Goal: Task Accomplishment & Management: Manage account settings

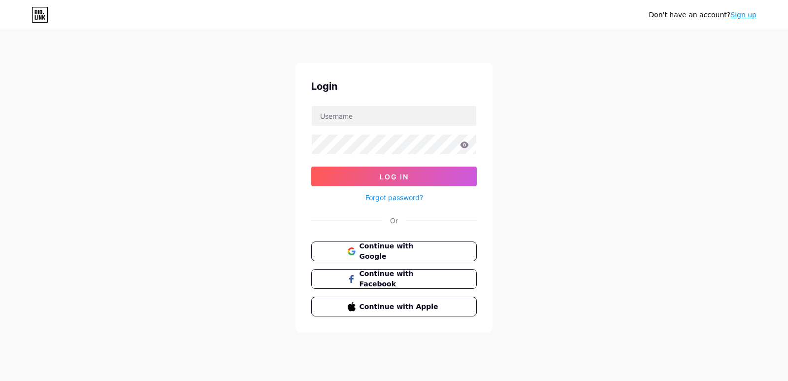
click at [666, 137] on div "Don't have an account? Sign up Login Log In Forgot password? Or Continue with G…" at bounding box center [394, 182] width 788 height 364
click at [374, 114] on input "text" at bounding box center [394, 116] width 165 height 20
type input "[EMAIL_ADDRESS][DOMAIN_NAME]"
click at [636, 174] on div "Don't have an account? Sign up Login [EMAIL_ADDRESS][DOMAIN_NAME] Log In Forgot…" at bounding box center [394, 182] width 788 height 364
click at [400, 196] on link "Forgot password?" at bounding box center [395, 197] width 58 height 10
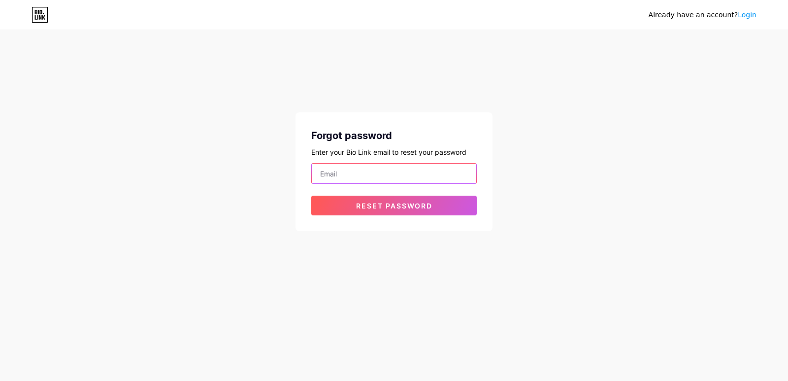
click at [393, 176] on input "email" at bounding box center [394, 174] width 165 height 20
type input "[EMAIL_ADDRESS][DOMAIN_NAME]"
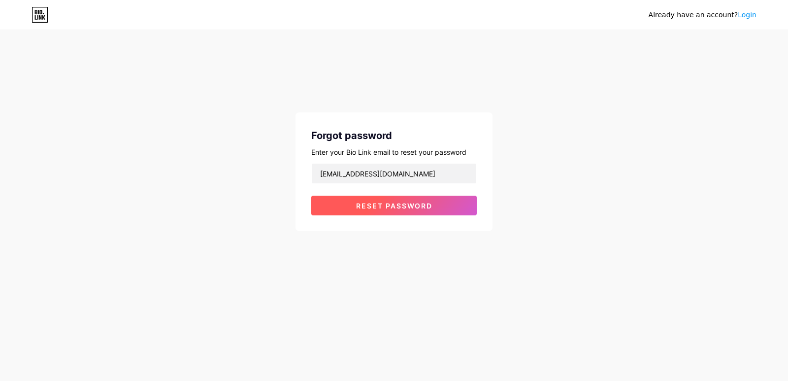
click at [413, 212] on button "Reset password" at bounding box center [394, 206] width 166 height 20
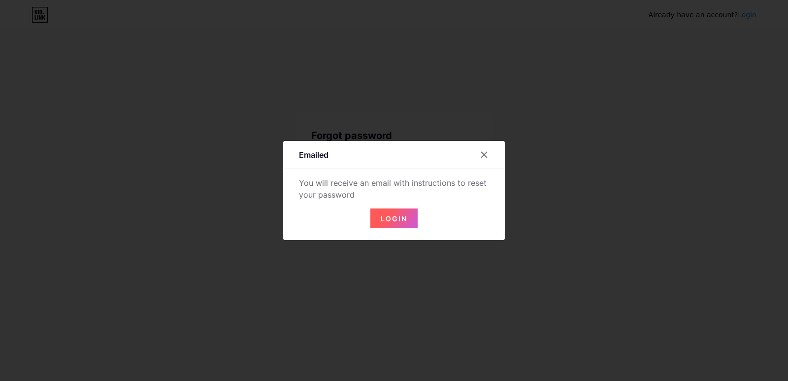
click at [406, 218] on span "Login" at bounding box center [394, 218] width 27 height 8
